Goal: Navigation & Orientation: Find specific page/section

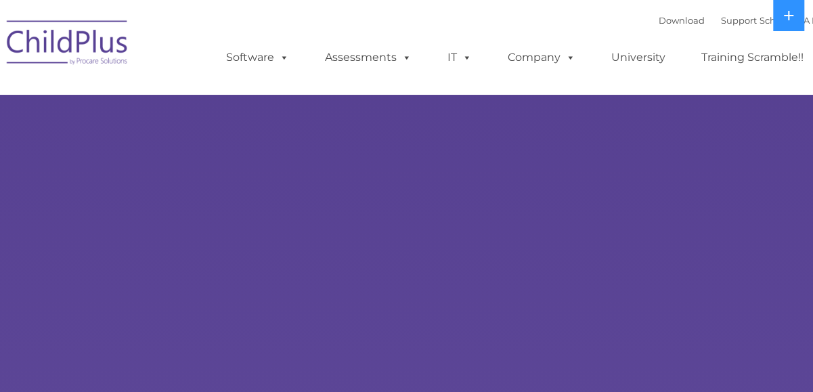
select select "MEDIUM"
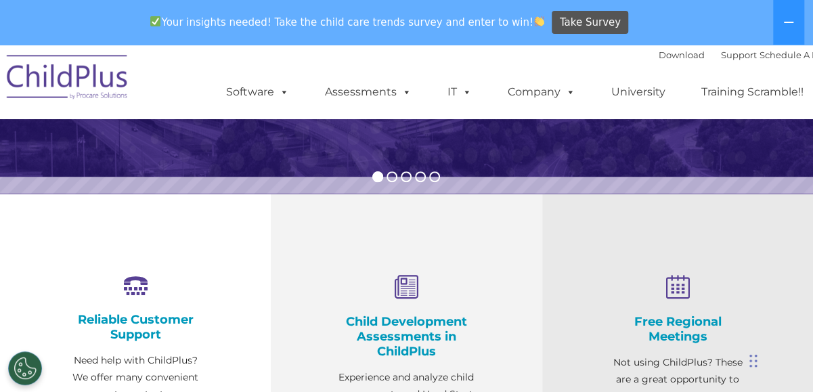
scroll to position [659, 0]
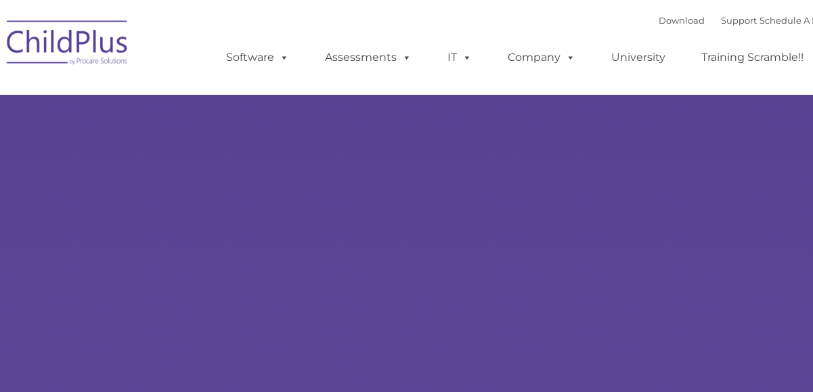
type input ""
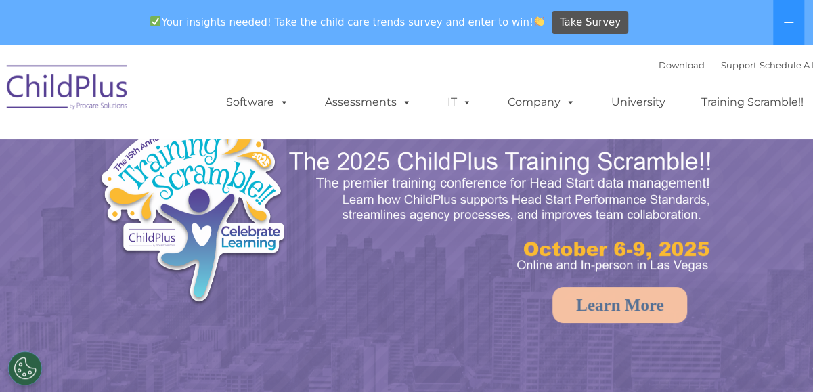
select select "MEDIUM"
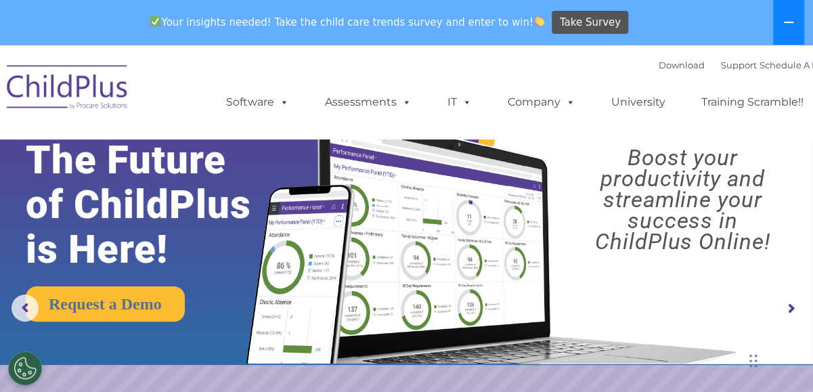
click at [799, 22] on button at bounding box center [788, 22] width 31 height 45
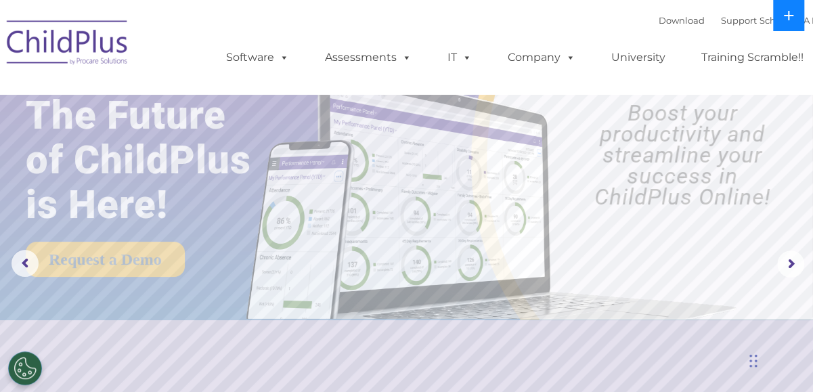
click at [795, 22] on button at bounding box center [788, 15] width 31 height 31
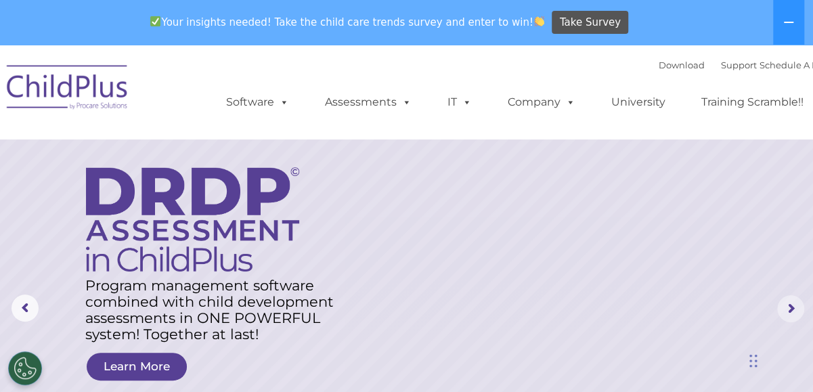
click at [785, 313] on rs-arrow at bounding box center [790, 308] width 27 height 27
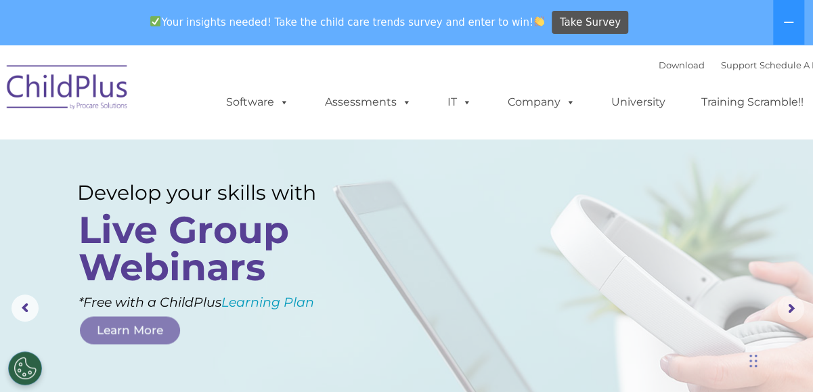
click at [793, 316] on rs-arrow at bounding box center [790, 308] width 27 height 27
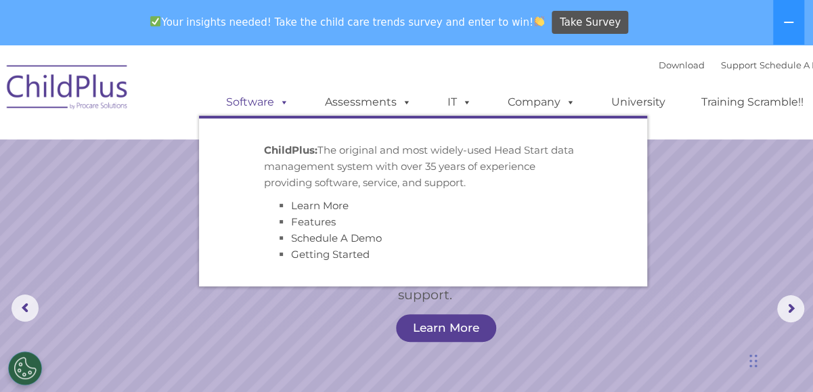
click at [242, 104] on link "Software" at bounding box center [258, 102] width 90 height 27
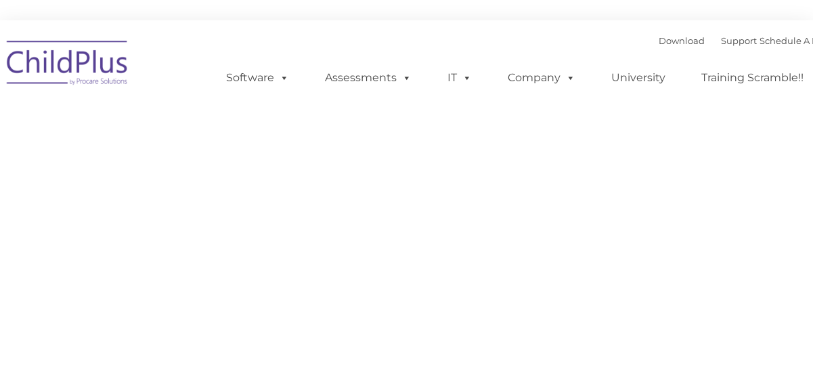
type input ""
